Goal: Task Accomplishment & Management: Use online tool/utility

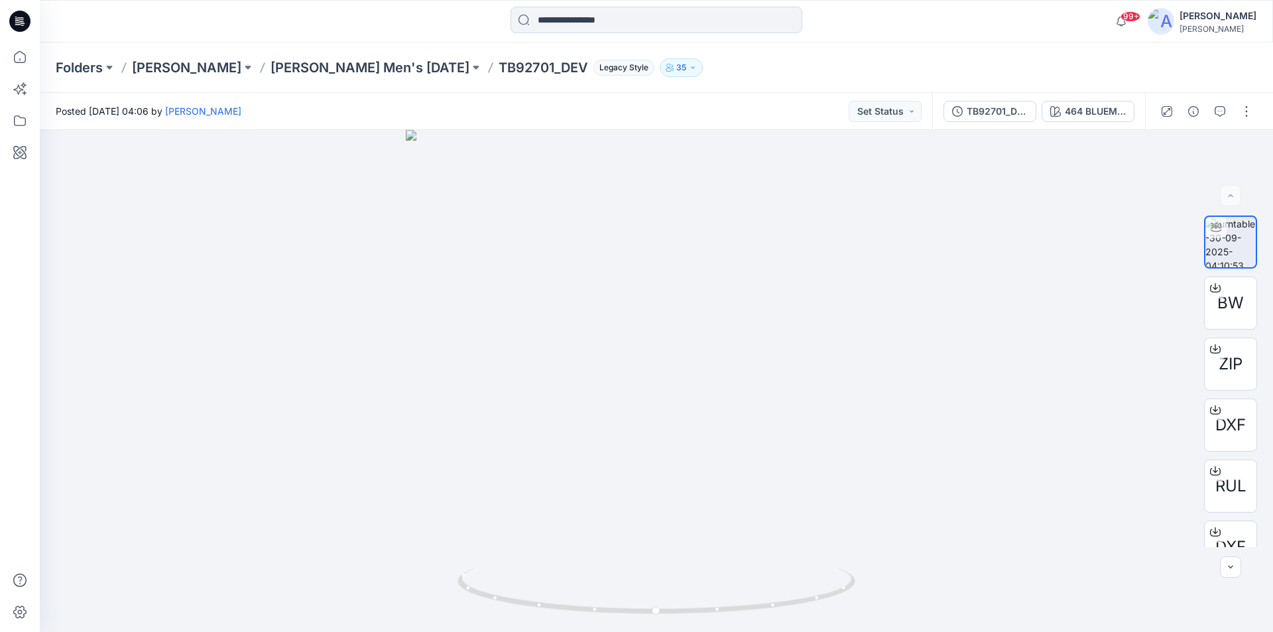
click at [23, 21] on icon at bounding box center [19, 21] width 21 height 21
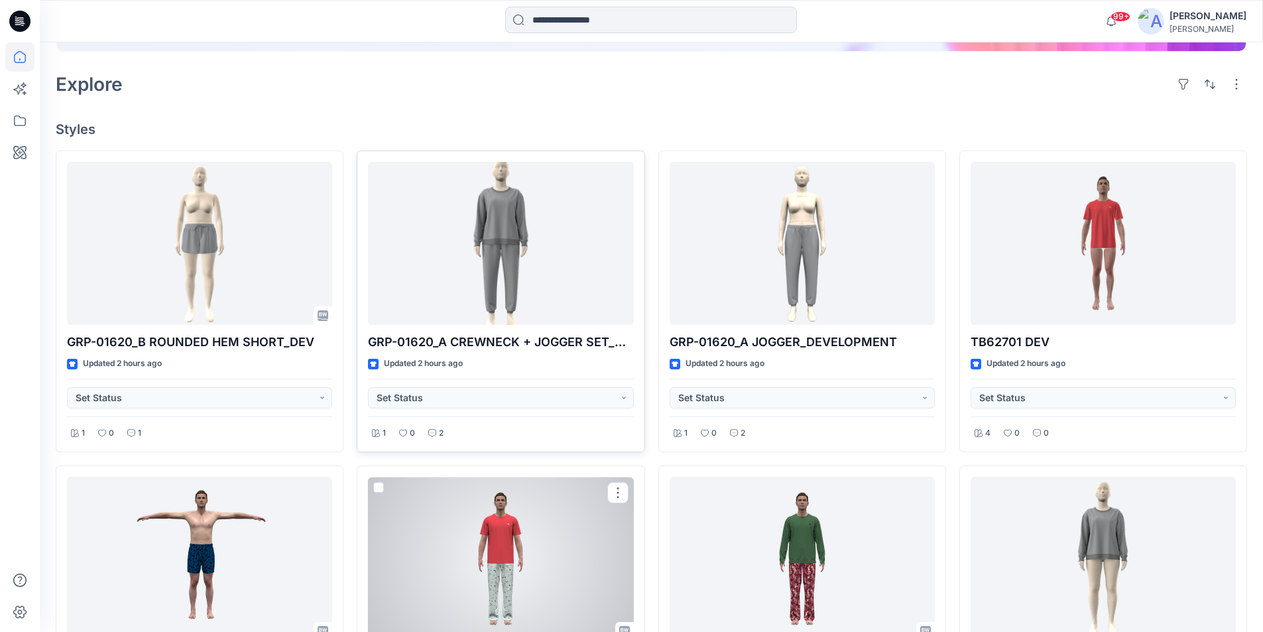
scroll to position [265, 0]
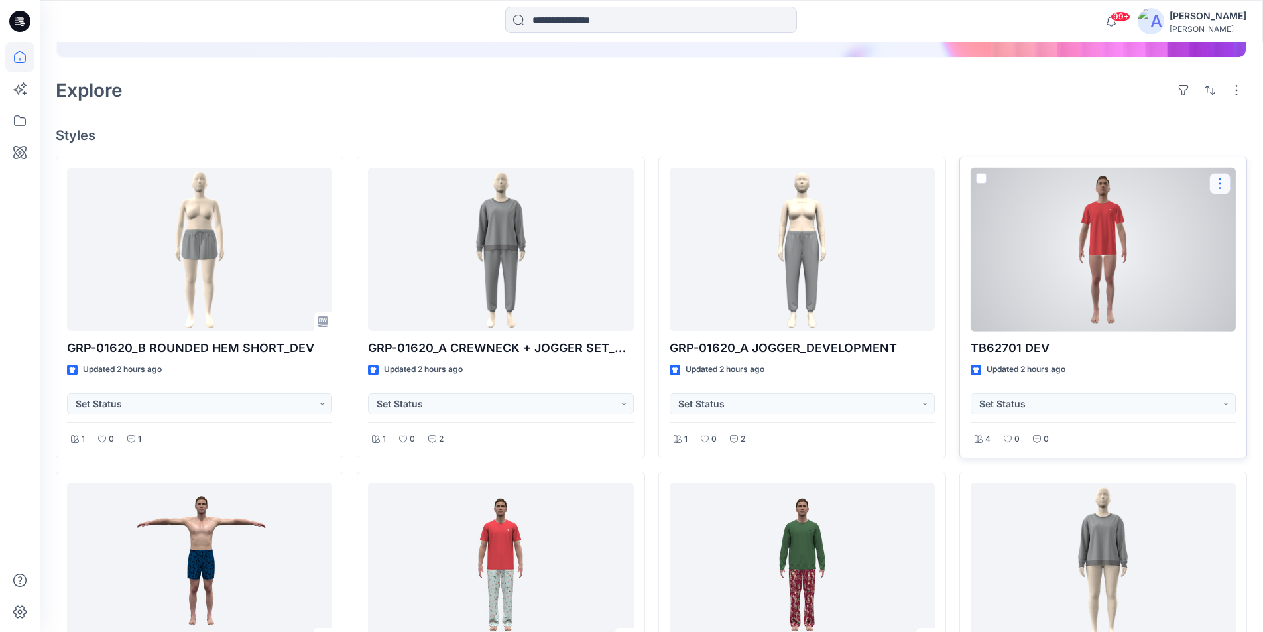
click at [1223, 180] on button "button" at bounding box center [1220, 183] width 21 height 21
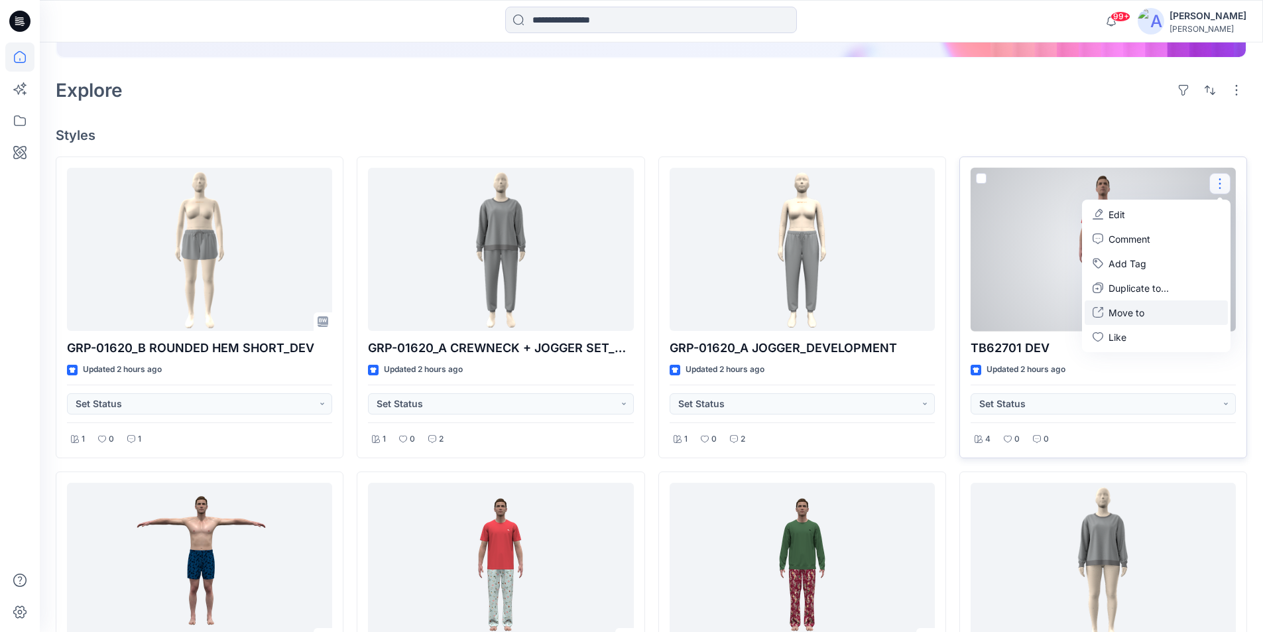
click at [1135, 311] on p "Move to" at bounding box center [1127, 313] width 36 height 14
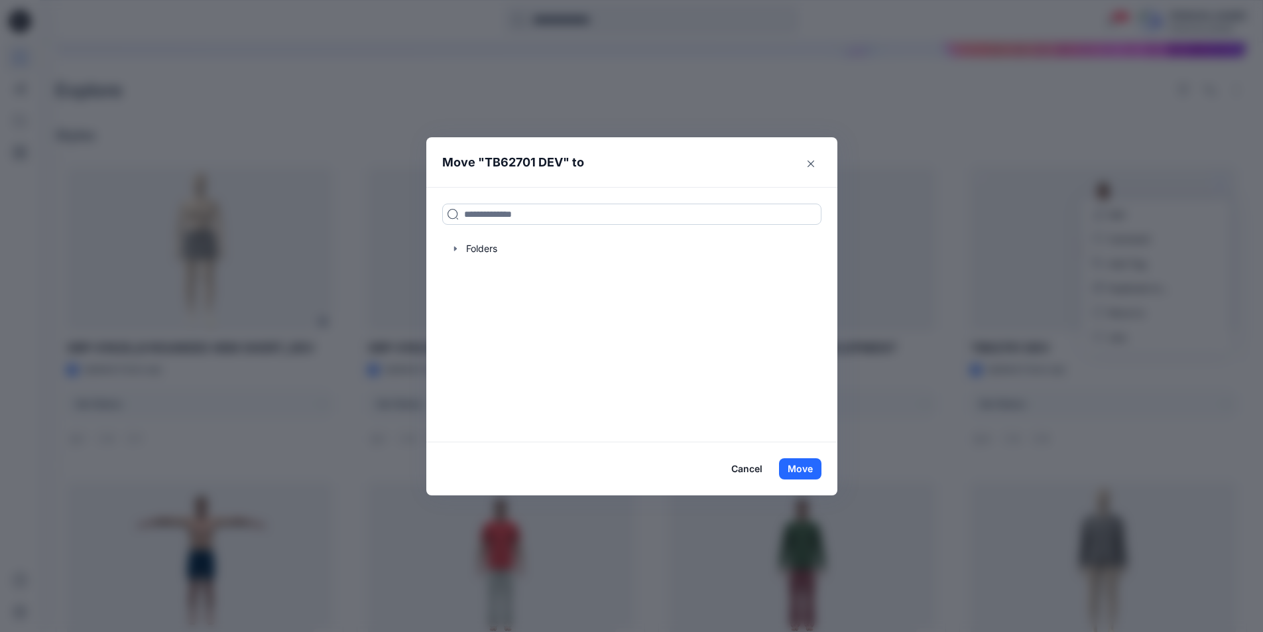
click at [511, 220] on input at bounding box center [631, 214] width 379 height 21
type input "**"
click at [484, 243] on div at bounding box center [631, 248] width 379 height 27
click at [481, 246] on div at bounding box center [631, 248] width 379 height 27
click at [456, 249] on icon "button" at bounding box center [455, 249] width 3 height 5
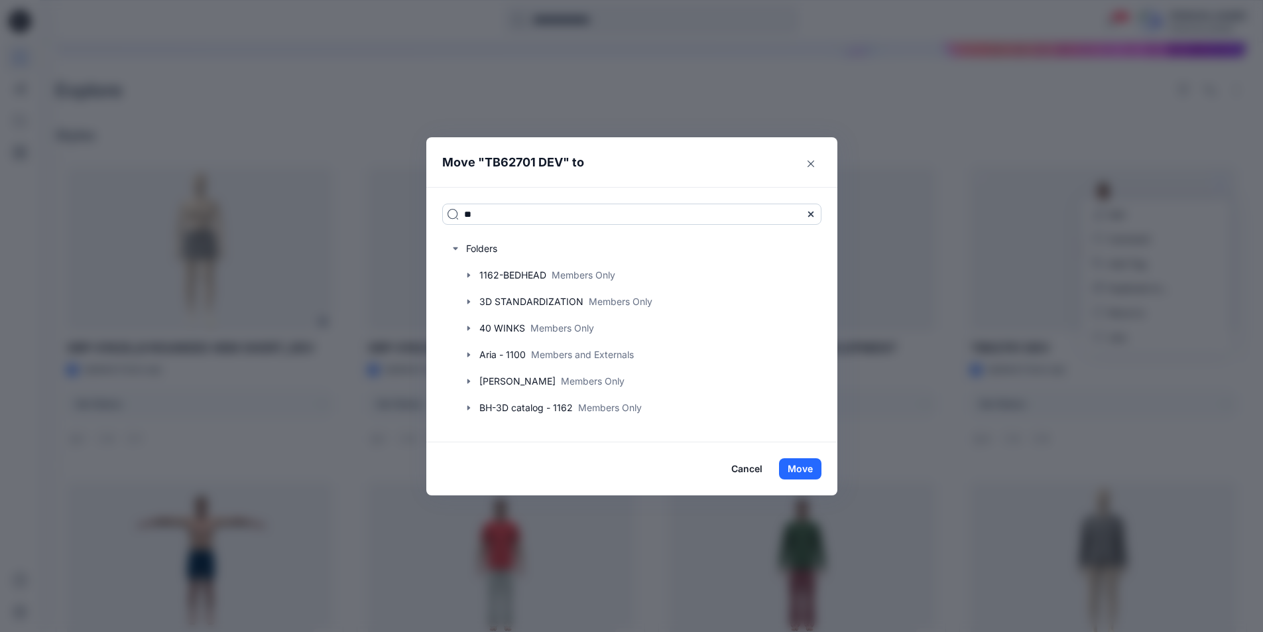
drag, startPoint x: 486, startPoint y: 214, endPoint x: 457, endPoint y: 212, distance: 29.2
click at [457, 212] on input "**" at bounding box center [631, 214] width 379 height 21
type input "**"
click at [819, 166] on button "Close" at bounding box center [810, 163] width 21 height 21
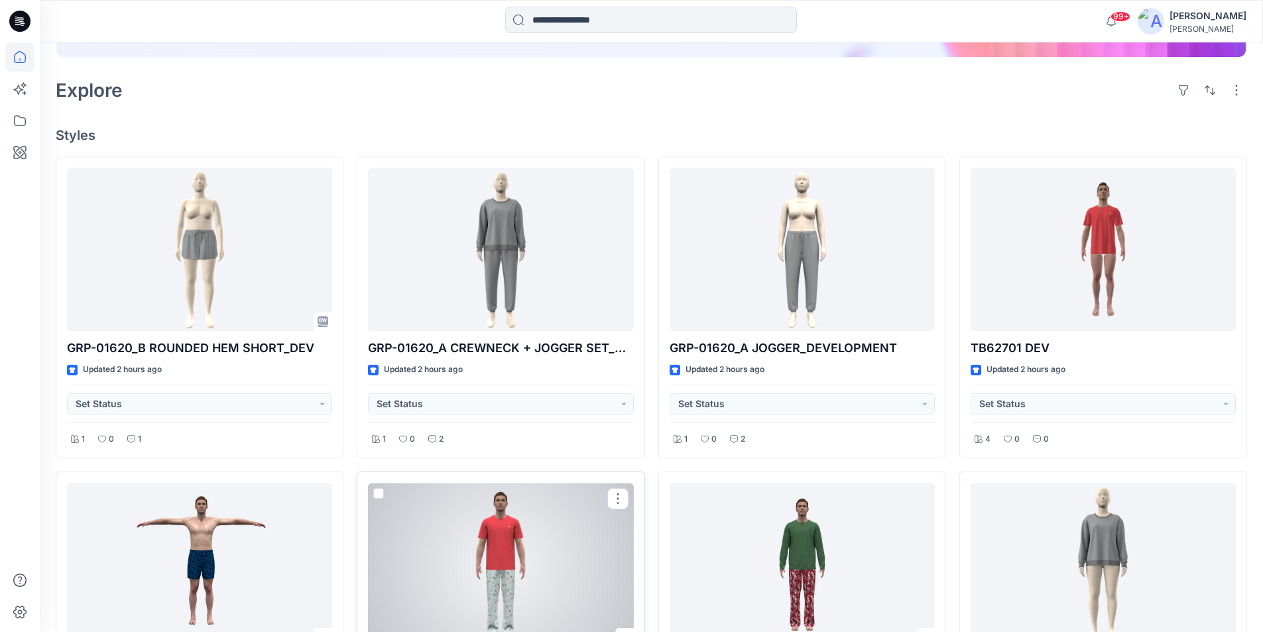
click at [485, 564] on div at bounding box center [500, 565] width 265 height 164
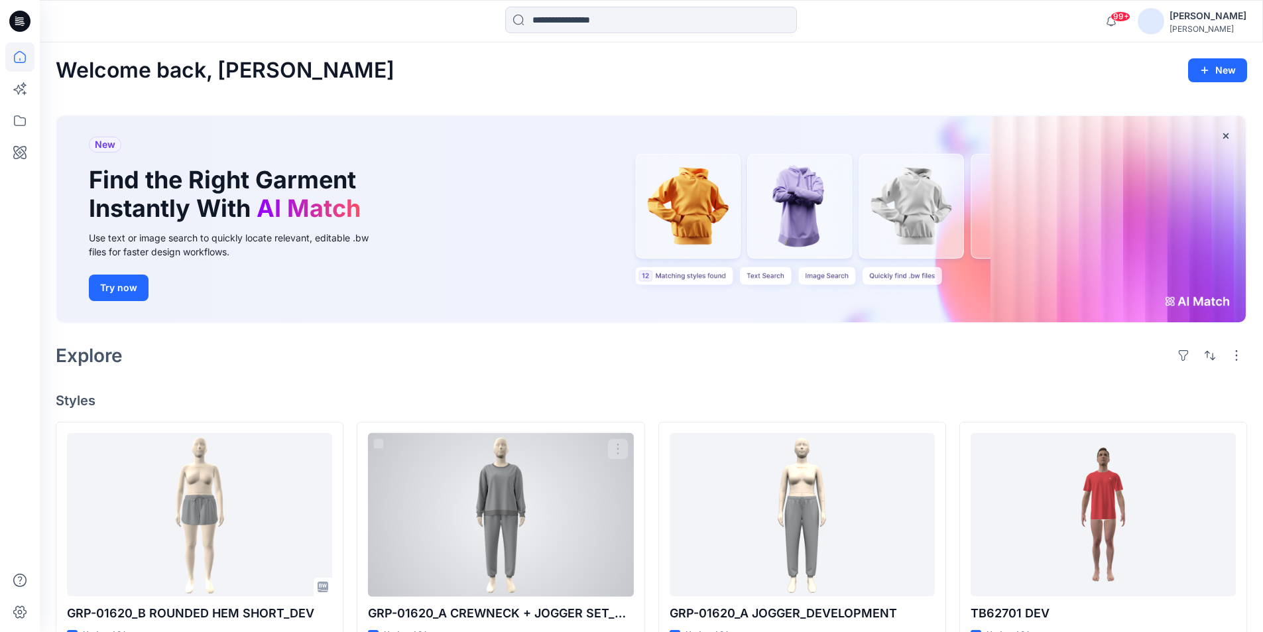
scroll to position [199, 0]
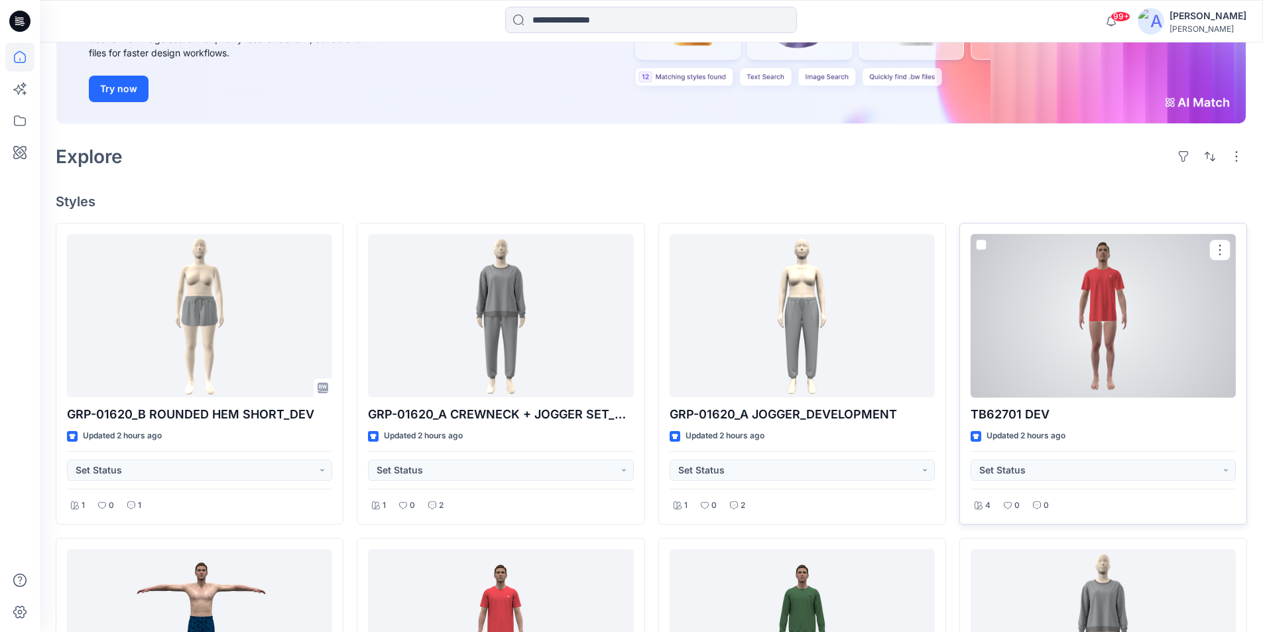
click at [1078, 364] on div at bounding box center [1103, 316] width 265 height 164
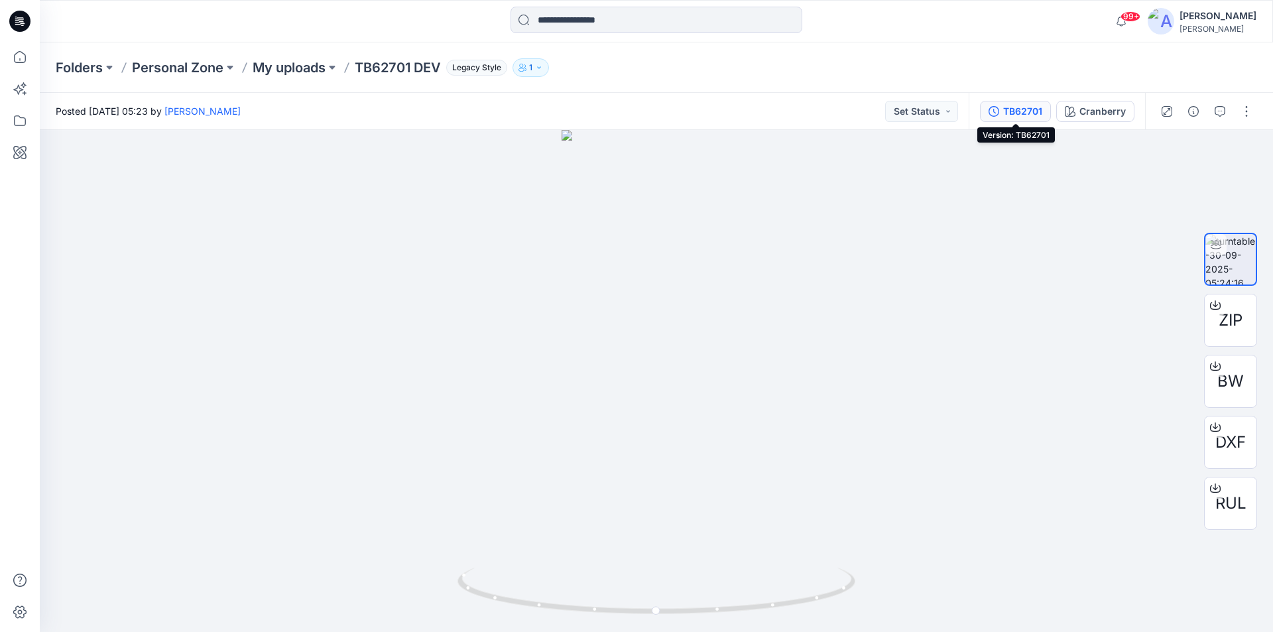
click at [1037, 109] on div "TB62701" at bounding box center [1022, 111] width 39 height 15
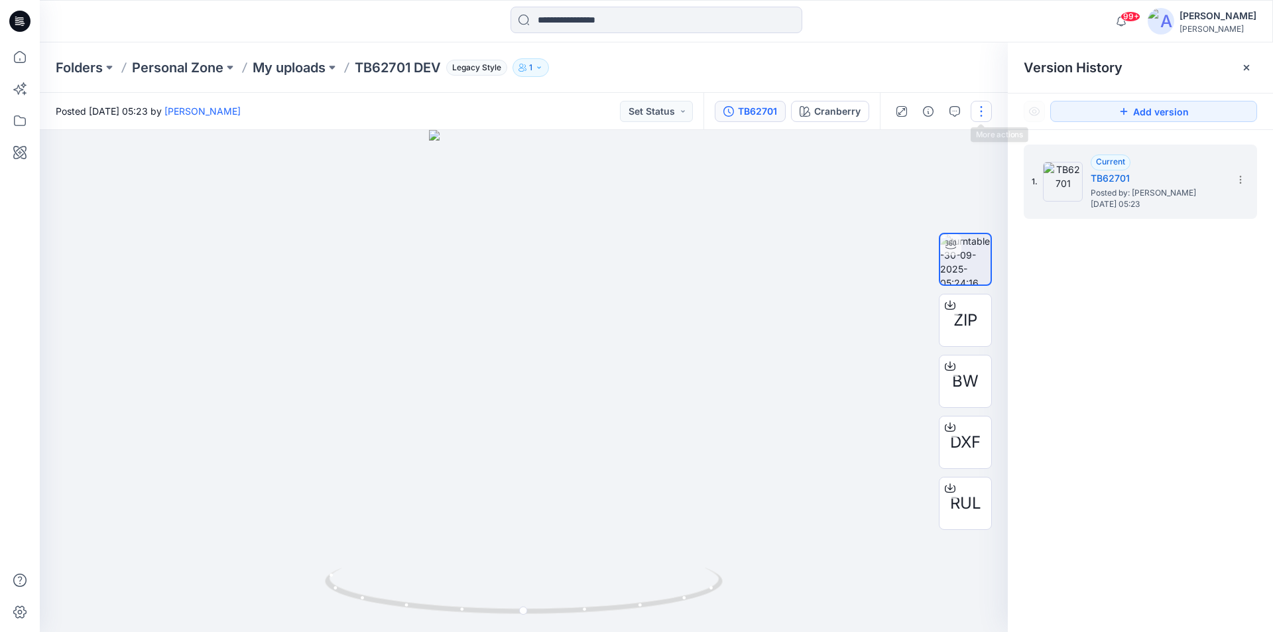
click at [986, 120] on button "button" at bounding box center [981, 111] width 21 height 21
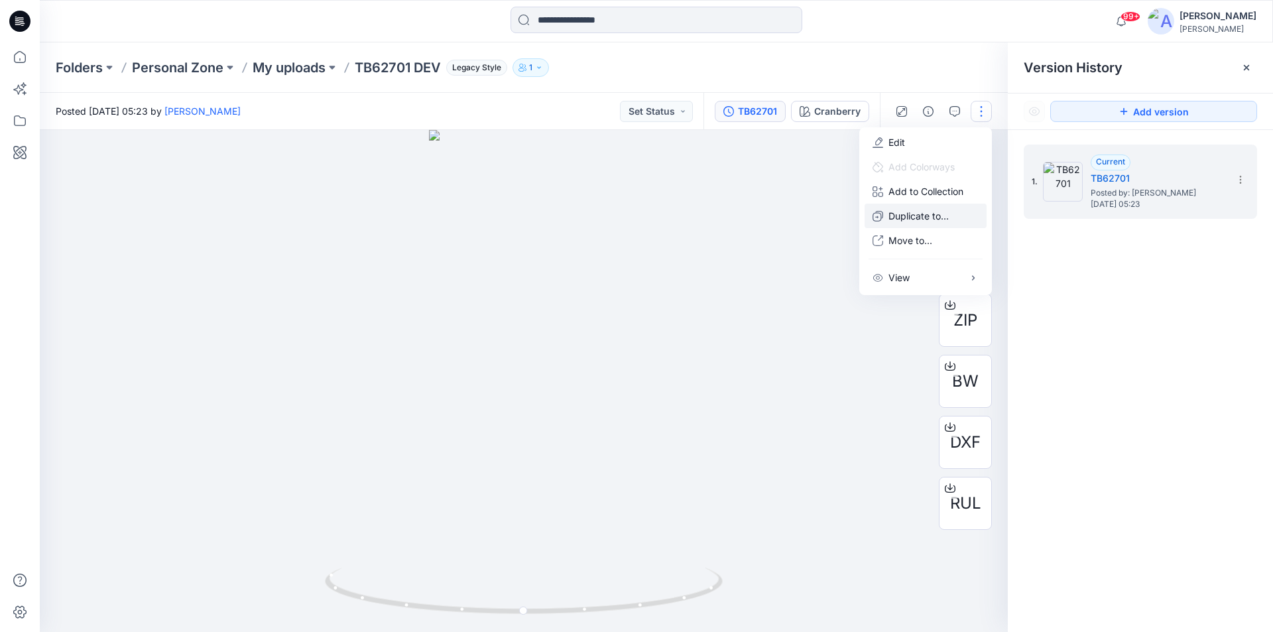
click at [911, 218] on p "Duplicate to..." at bounding box center [919, 216] width 60 height 14
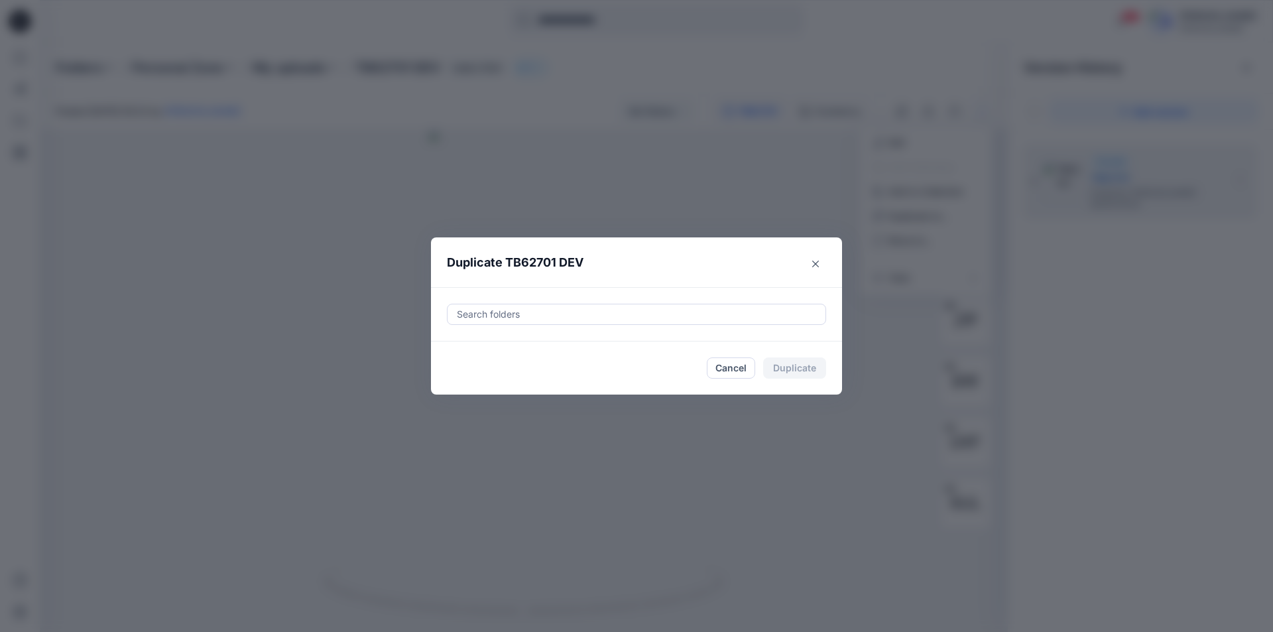
click at [506, 308] on div at bounding box center [637, 314] width 362 height 16
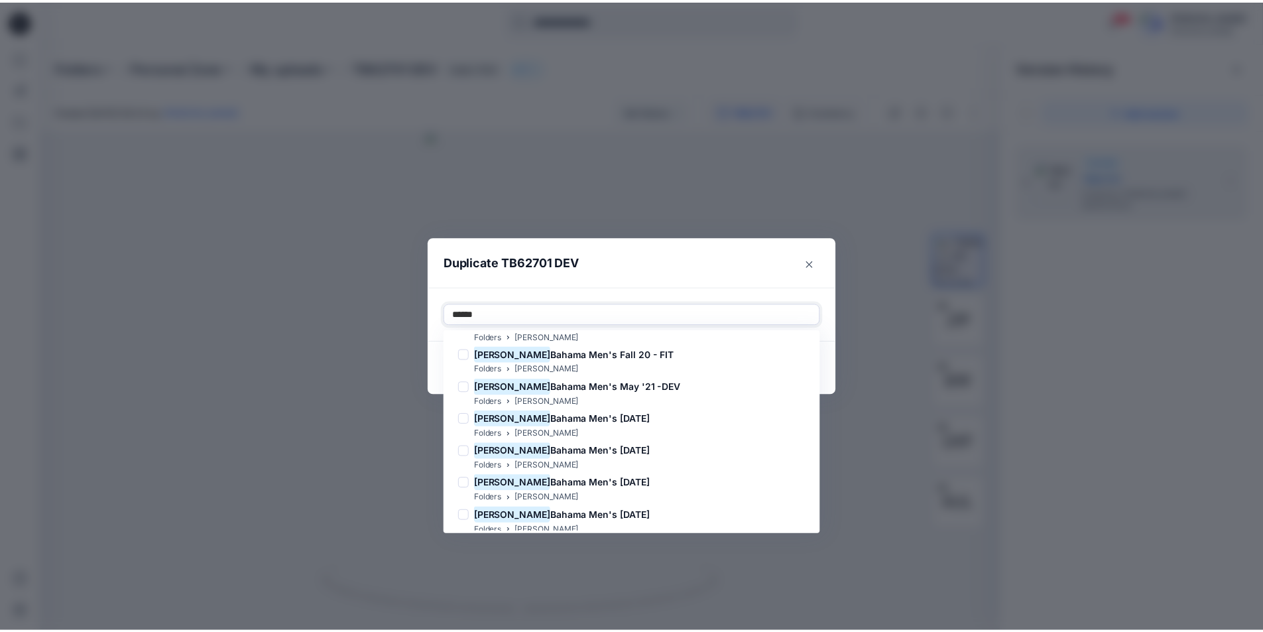
scroll to position [671, 0]
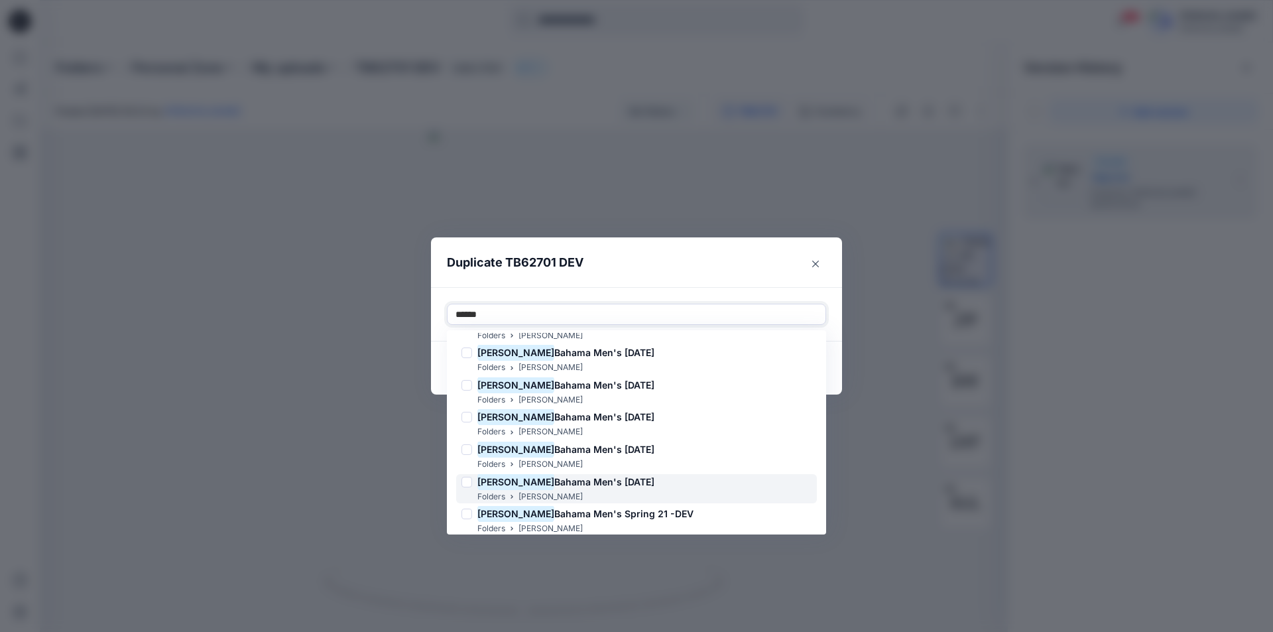
click at [578, 484] on span "Bahama Men's [DATE]" at bounding box center [604, 481] width 100 height 11
type input "*****"
click at [732, 269] on header "Duplicate TB62701 DEV" at bounding box center [623, 262] width 385 height 50
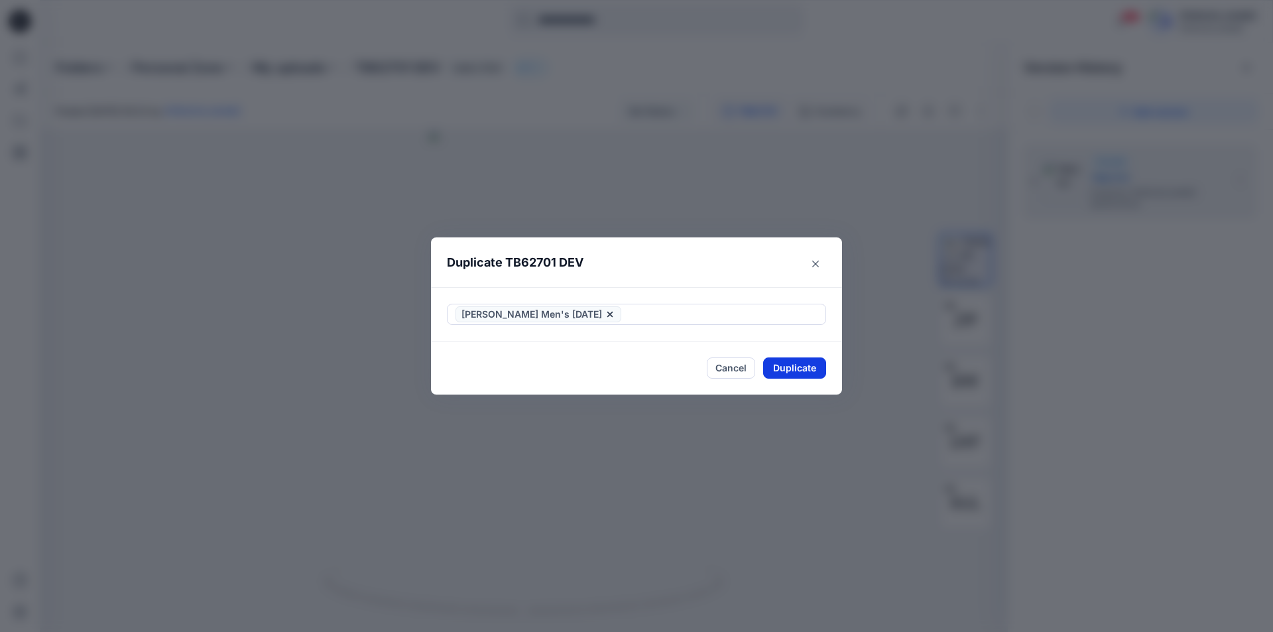
click at [804, 367] on button "Duplicate" at bounding box center [794, 367] width 63 height 21
click at [809, 262] on button "Close" at bounding box center [815, 263] width 21 height 21
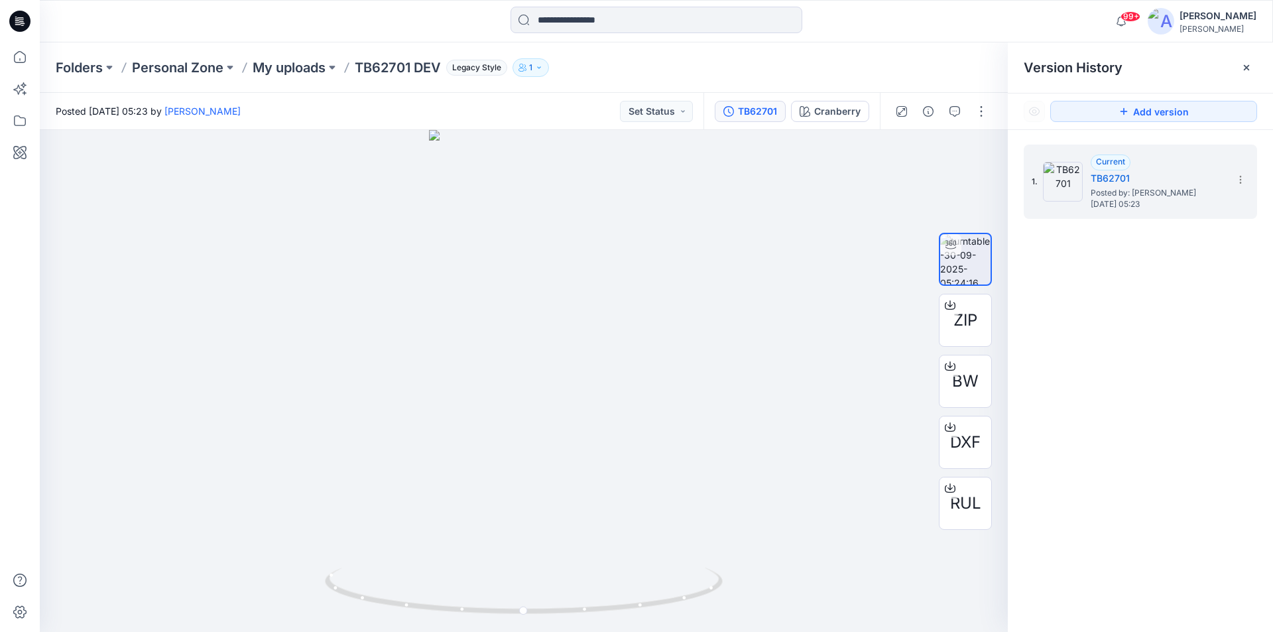
click at [15, 17] on icon at bounding box center [16, 17] width 2 height 1
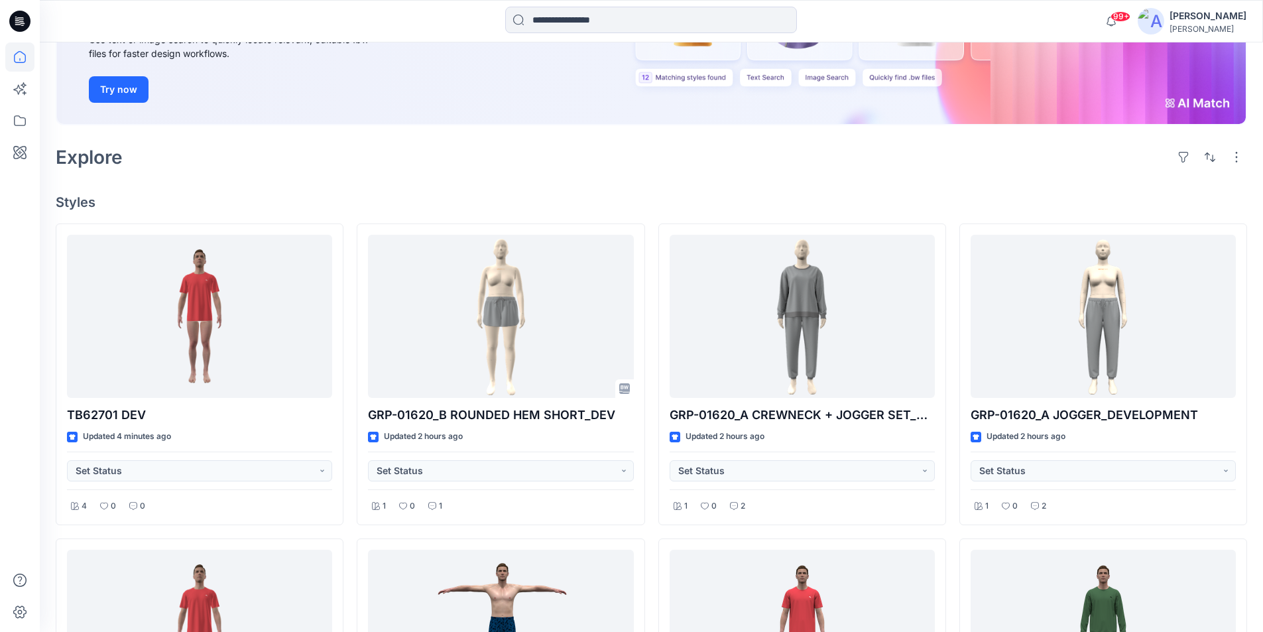
scroll to position [199, 0]
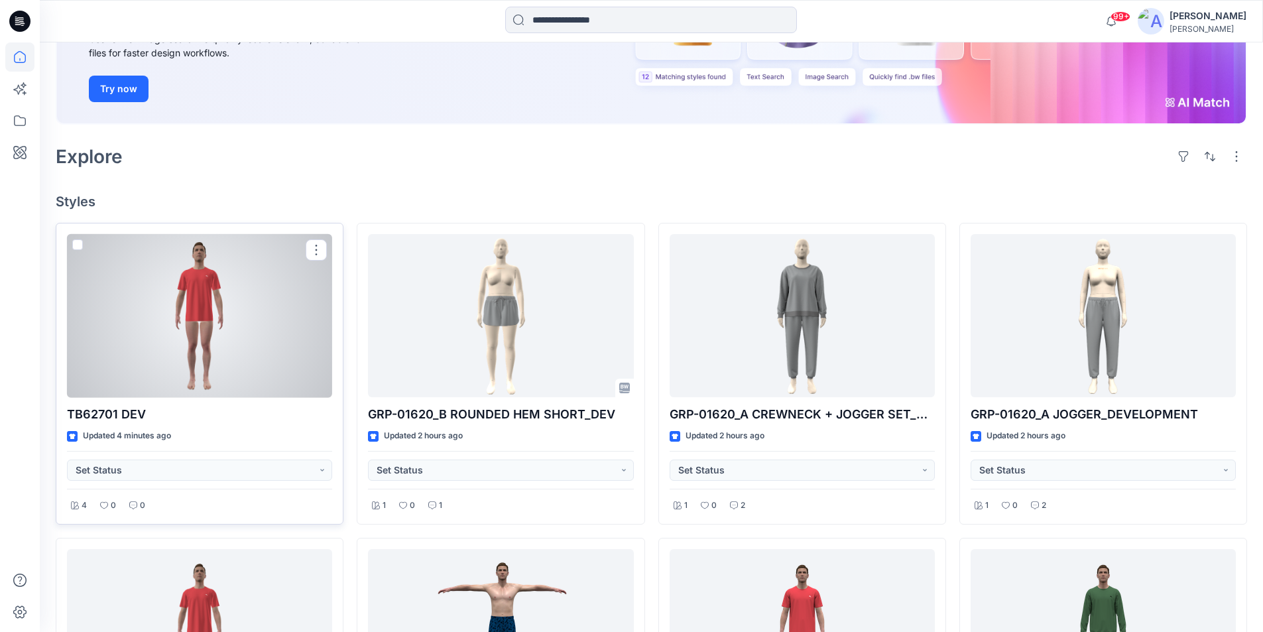
click at [297, 306] on div at bounding box center [199, 316] width 265 height 164
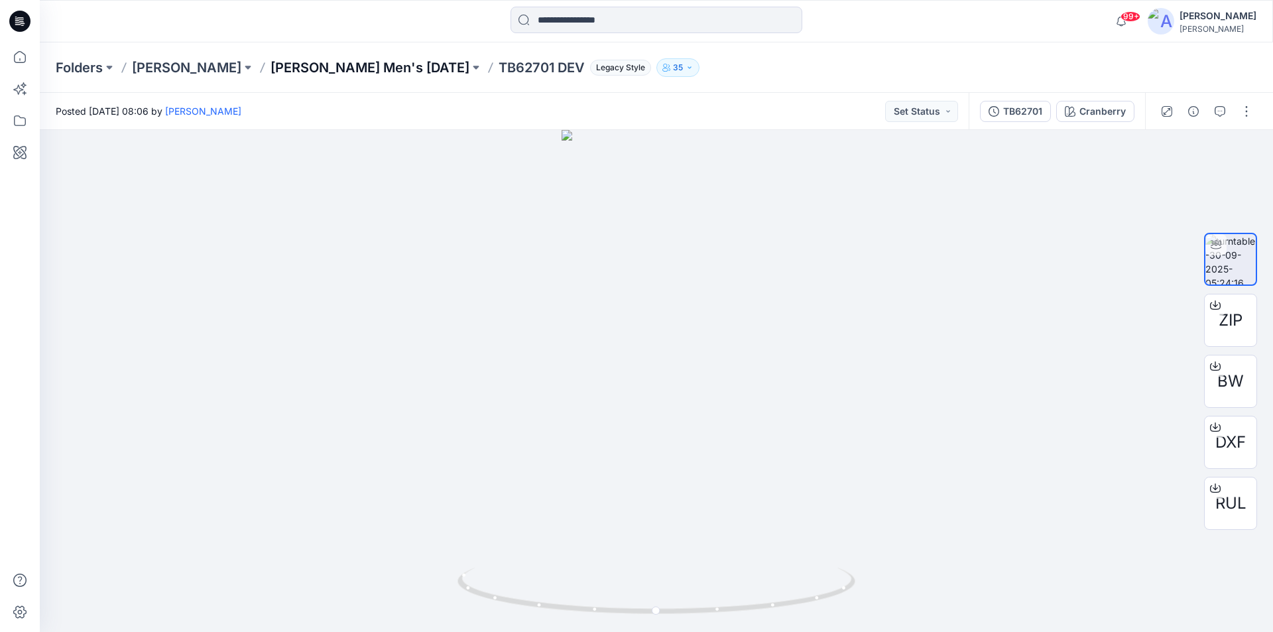
click at [295, 70] on p "[PERSON_NAME] Men's [DATE]" at bounding box center [370, 67] width 199 height 19
